Goal: Navigation & Orientation: Find specific page/section

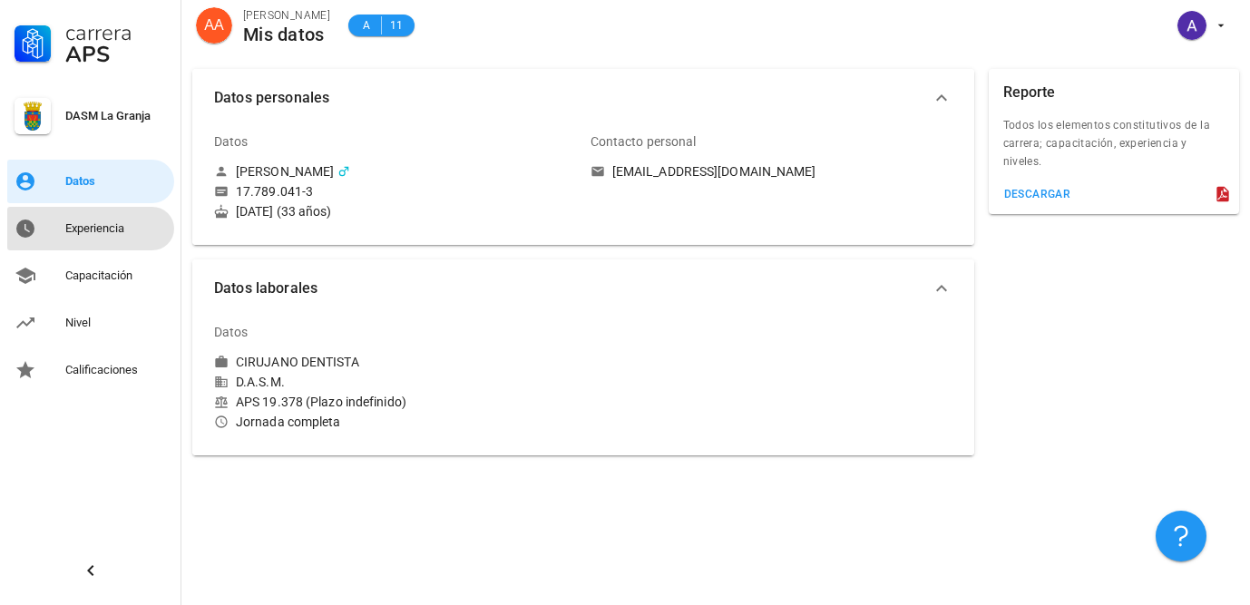
click at [120, 227] on div "Experiencia" at bounding box center [116, 228] width 102 height 15
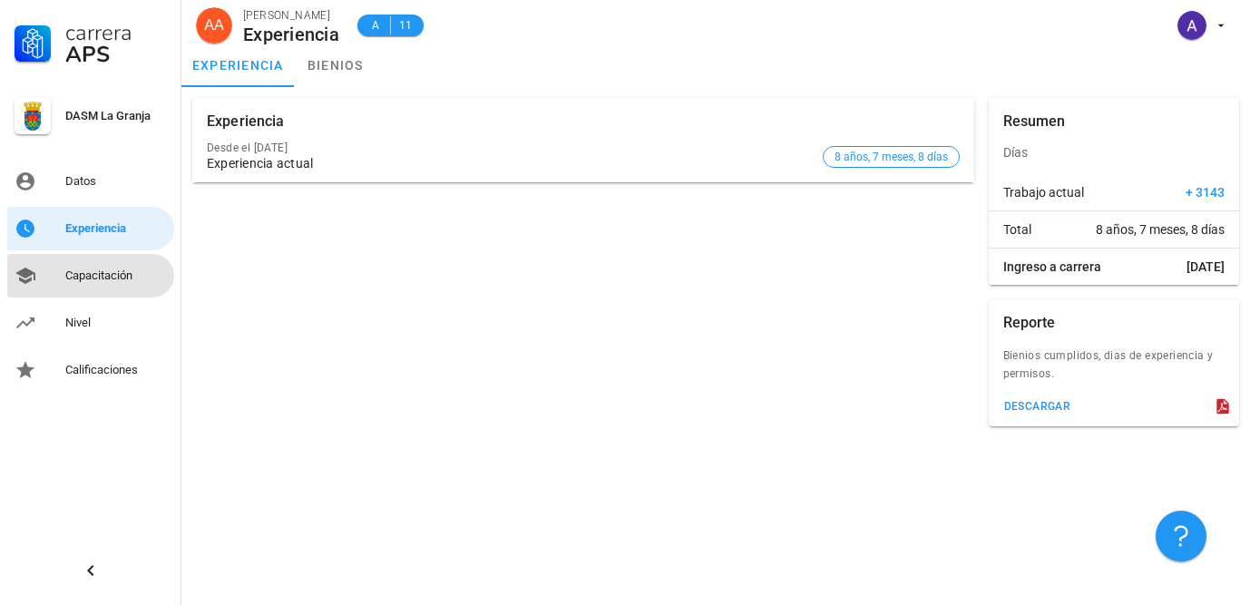
click at [101, 267] on div "Capacitación" at bounding box center [116, 275] width 102 height 29
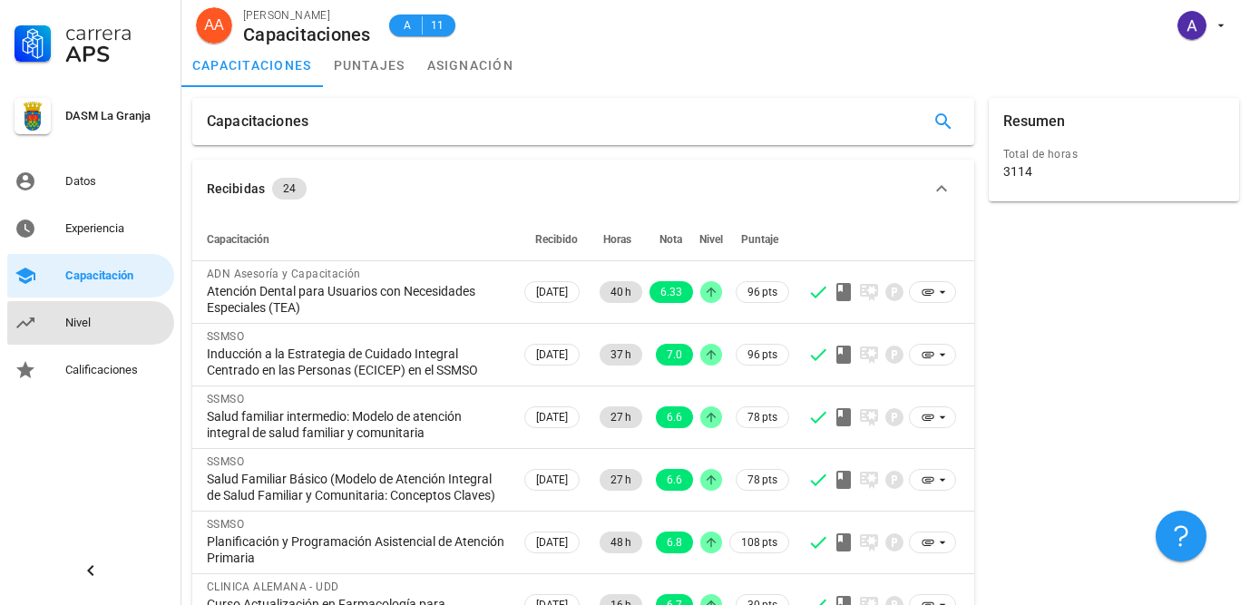
click at [86, 308] on div "Nivel" at bounding box center [116, 322] width 102 height 29
